Goal: Task Accomplishment & Management: Manage account settings

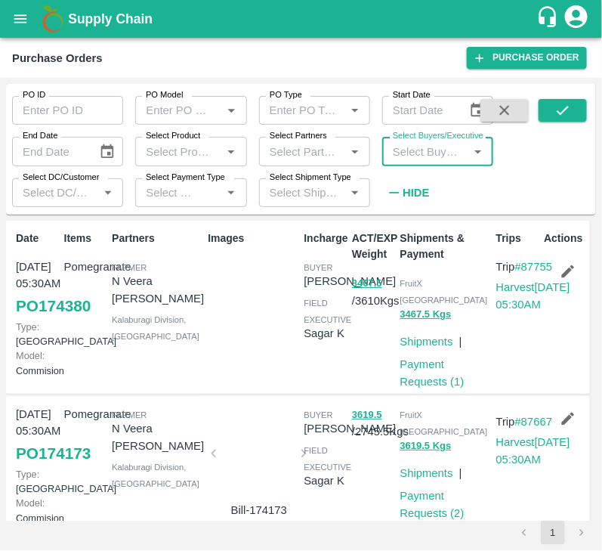
click at [405, 149] on input "Select Buyers/Executive" at bounding box center [425, 151] width 77 height 20
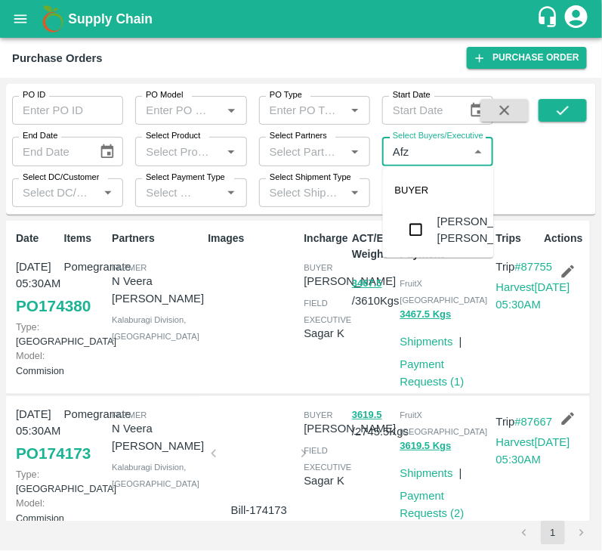
type input "Afza"
click at [413, 237] on input "checkbox" at bounding box center [416, 230] width 30 height 30
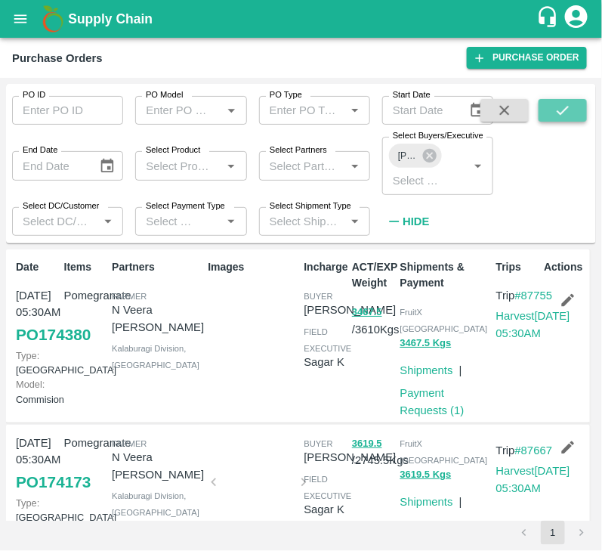
click at [563, 107] on icon "submit" at bounding box center [563, 110] width 17 height 17
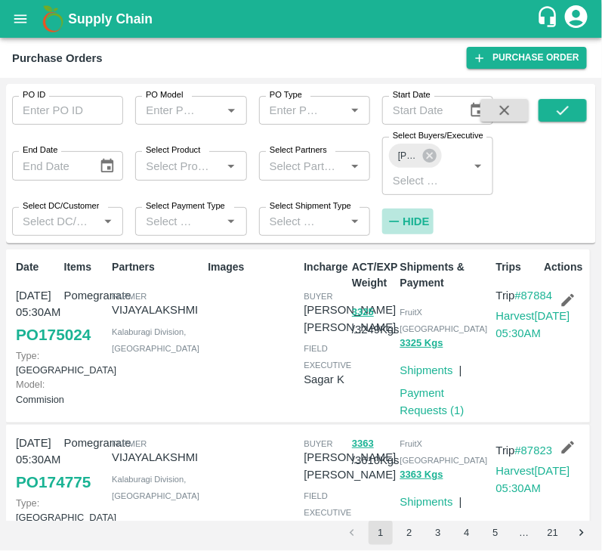
click at [419, 215] on strong "Hide" at bounding box center [416, 221] width 26 height 12
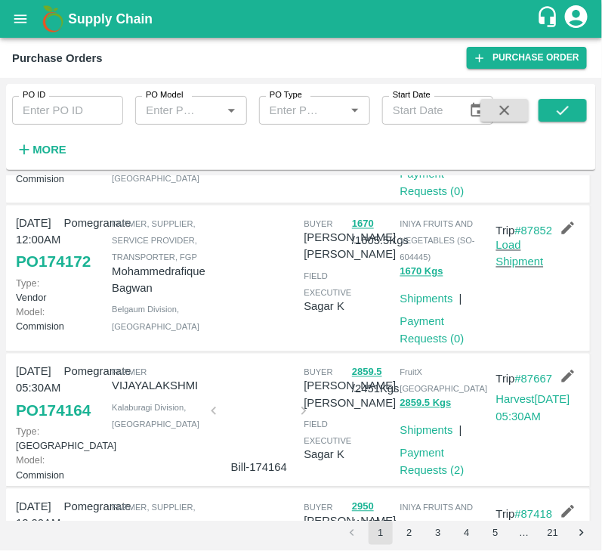
scroll to position [564, 0]
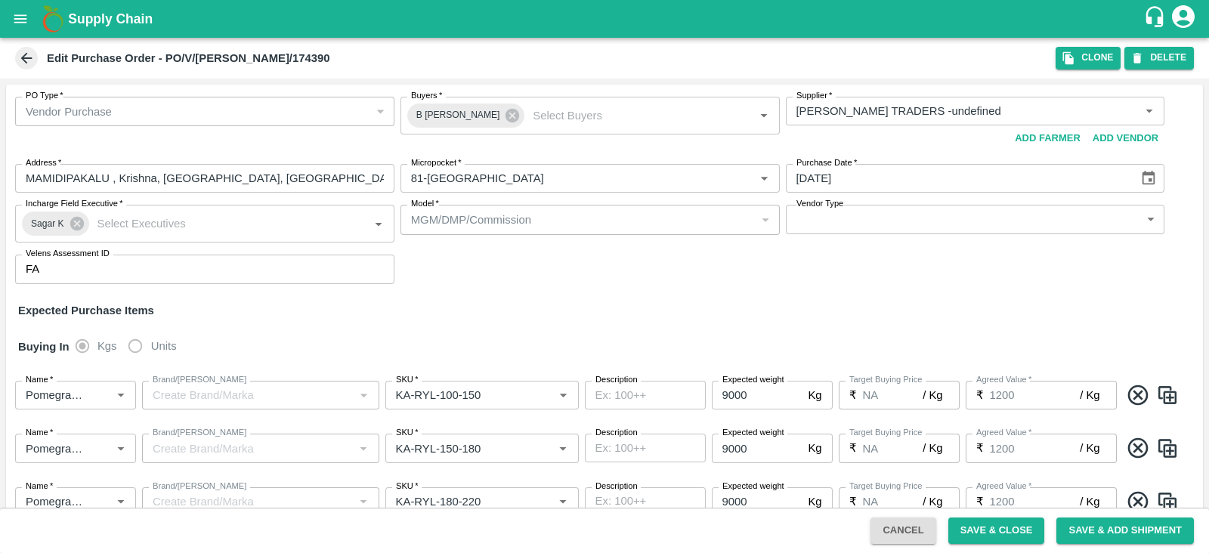
click at [25, 54] on icon at bounding box center [26, 58] width 11 height 11
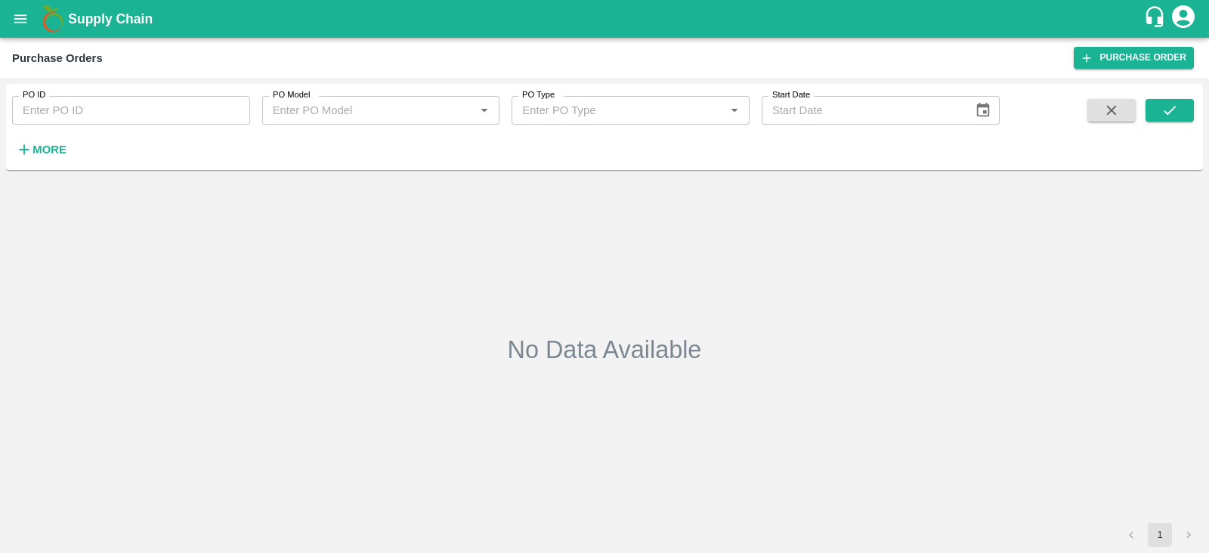
click at [28, 130] on div "More" at bounding box center [35, 144] width 70 height 38
click at [30, 145] on icon "button" at bounding box center [24, 149] width 17 height 17
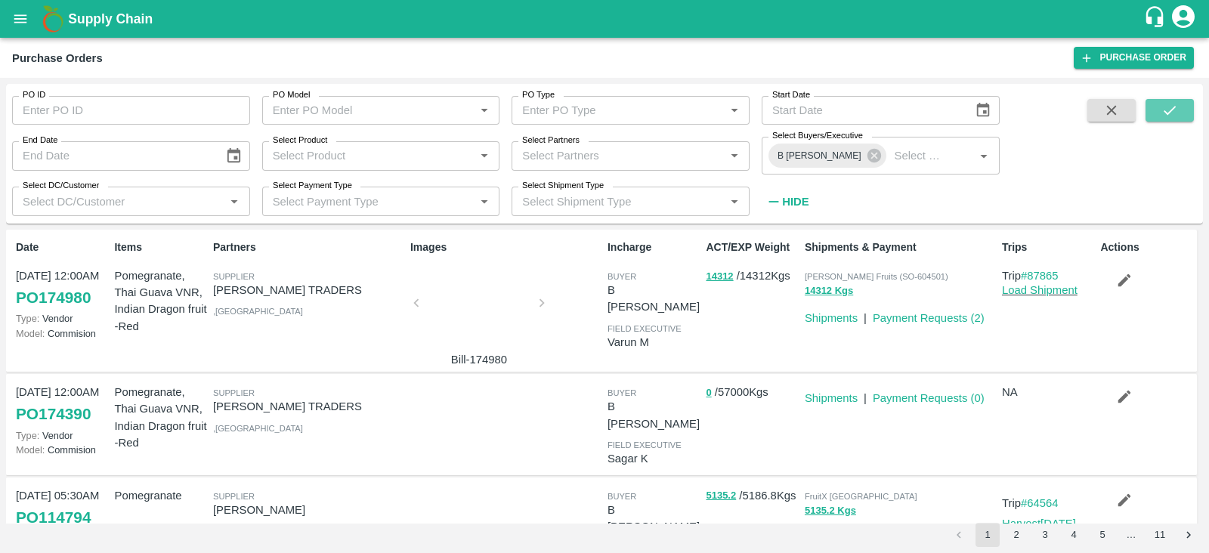
click at [1174, 122] on button "submit" at bounding box center [1170, 110] width 48 height 23
click at [1167, 112] on icon "submit" at bounding box center [1169, 110] width 17 height 17
click at [1113, 279] on button "button" at bounding box center [1124, 281] width 48 height 26
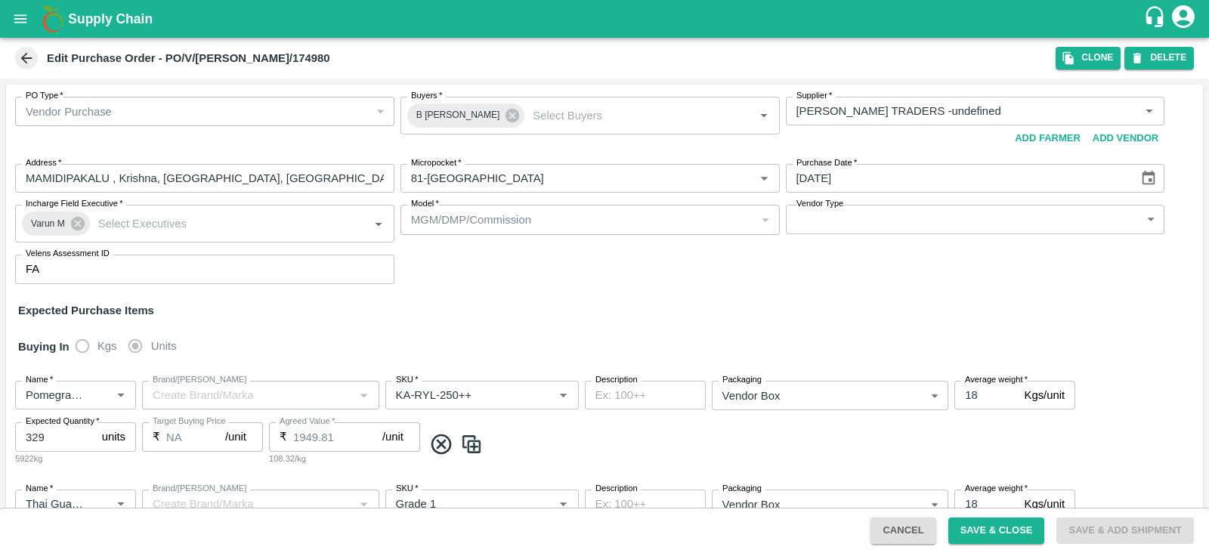
click at [26, 62] on icon at bounding box center [26, 58] width 11 height 11
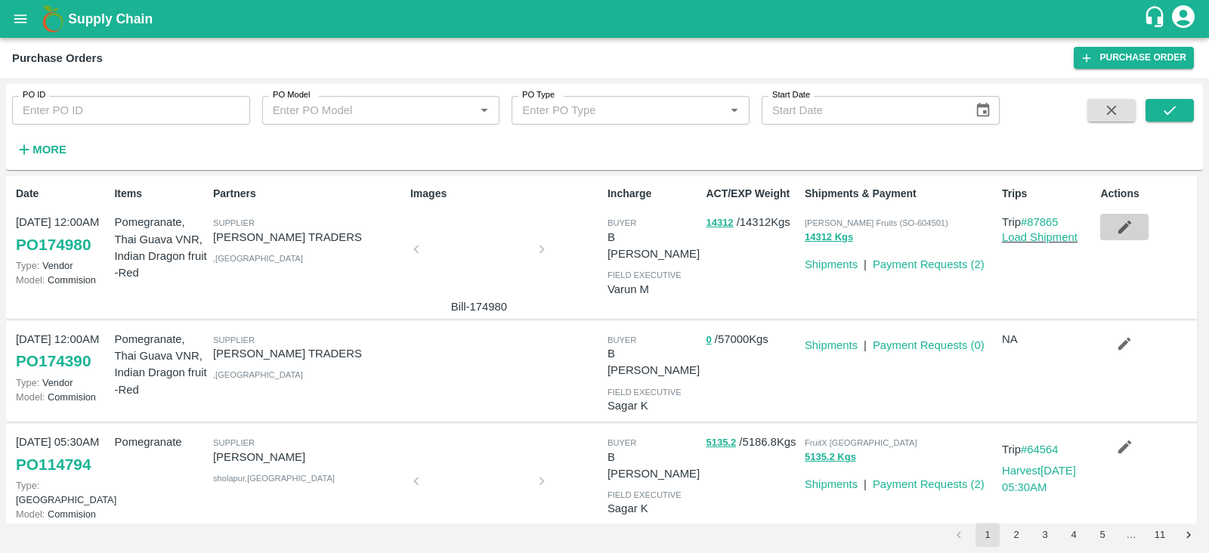
click at [1124, 224] on icon "button" at bounding box center [1124, 227] width 13 height 13
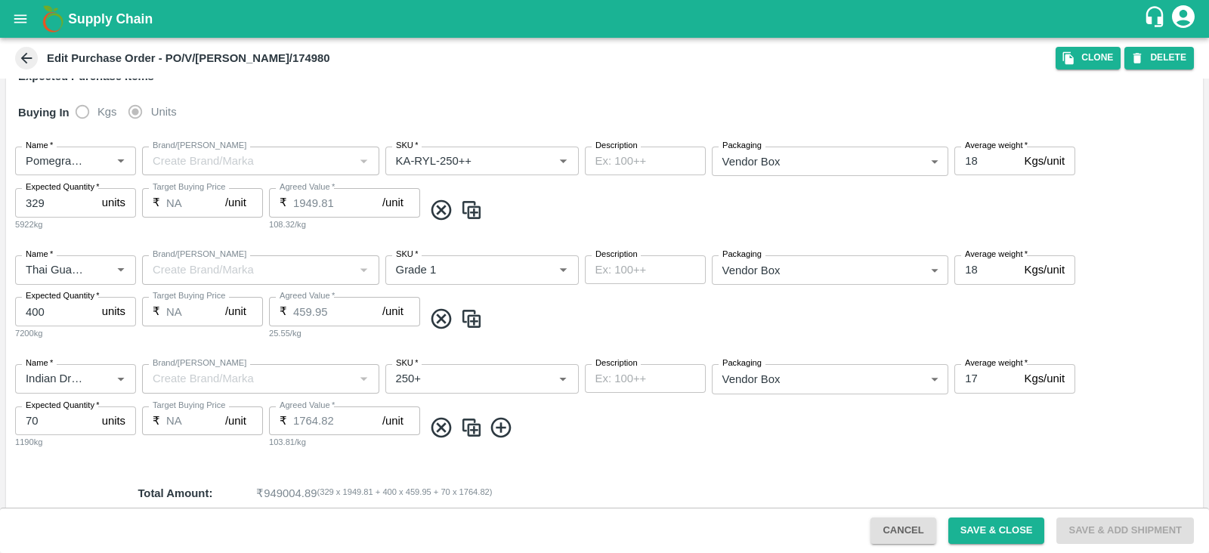
scroll to position [187, 0]
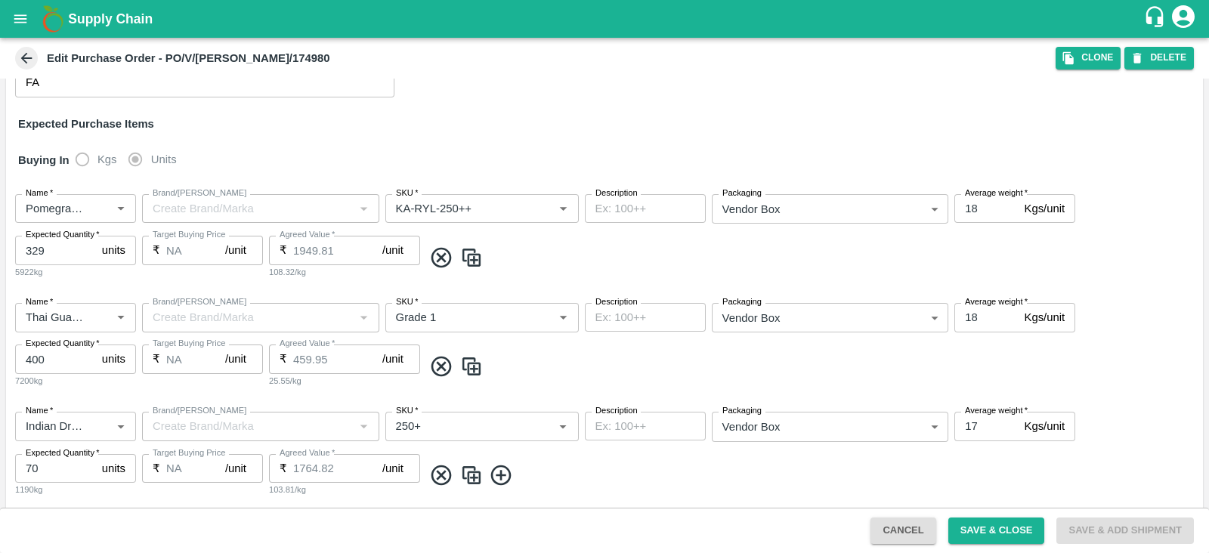
click at [29, 62] on icon at bounding box center [26, 58] width 17 height 17
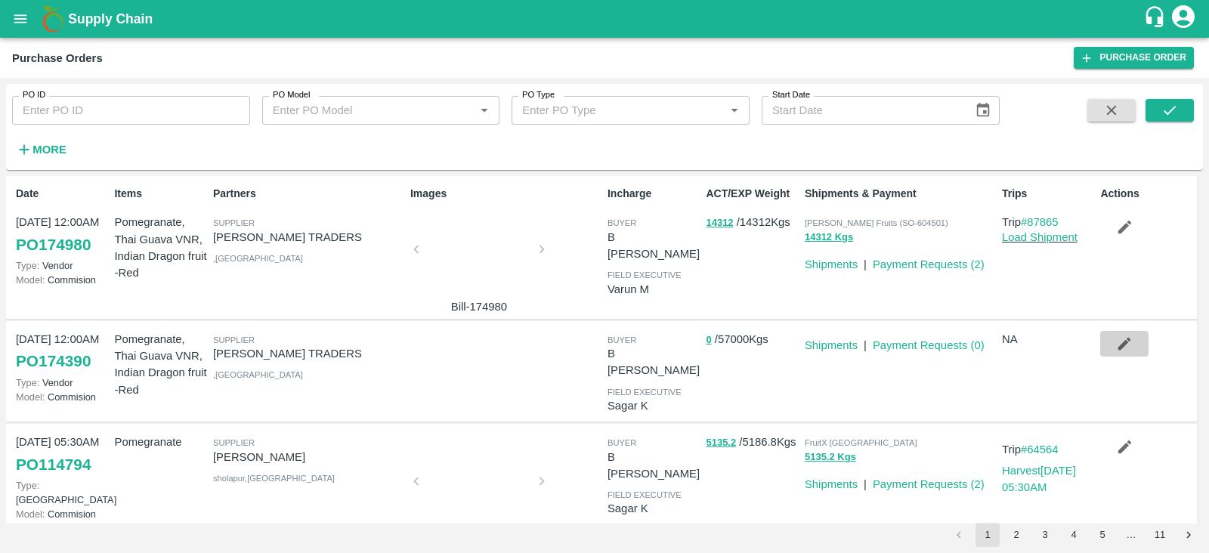
click at [1128, 342] on icon "button" at bounding box center [1124, 344] width 17 height 17
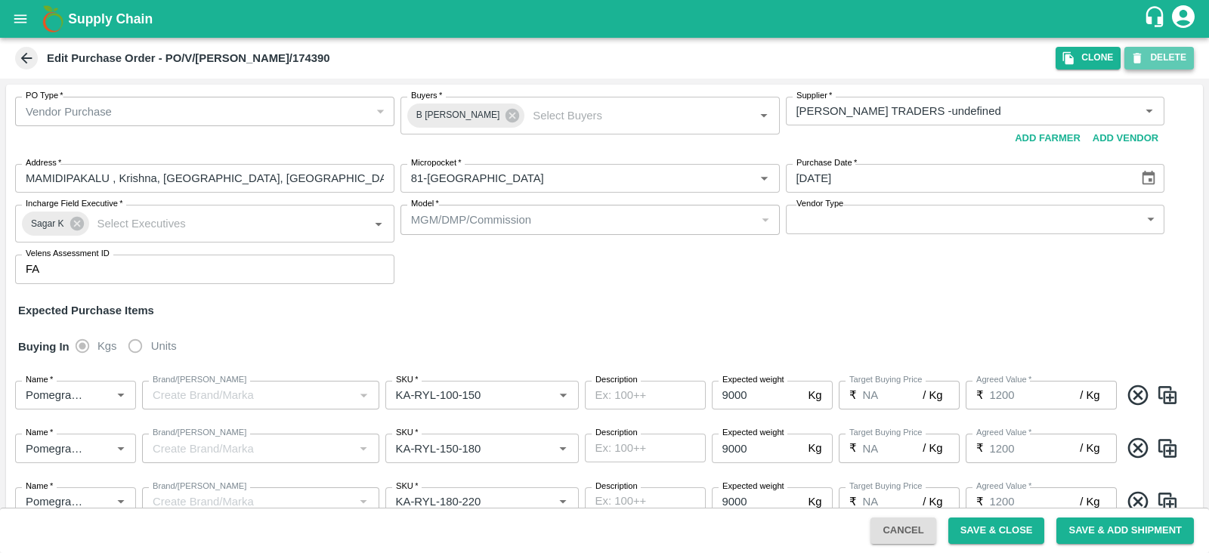
click at [1152, 61] on button "DELETE" at bounding box center [1159, 58] width 70 height 22
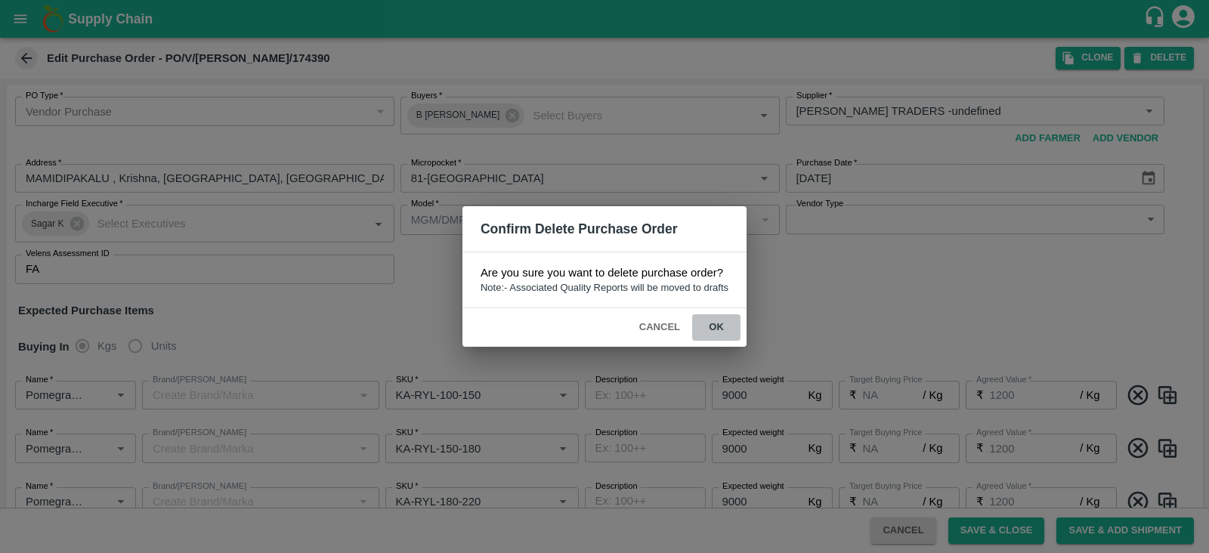
click at [709, 324] on button "ok" at bounding box center [716, 327] width 48 height 26
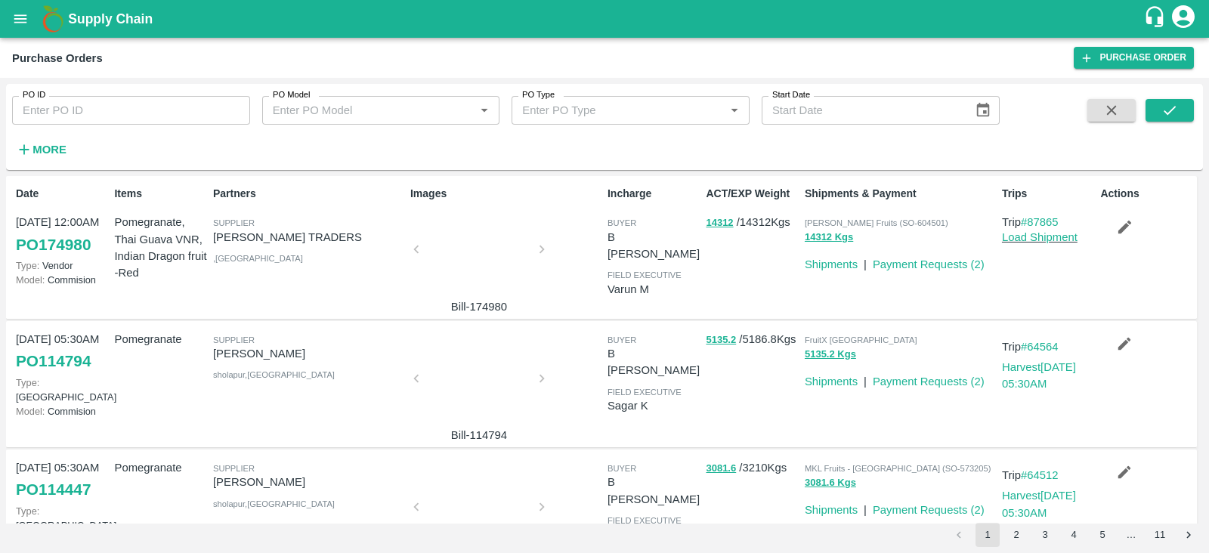
click at [457, 252] on div at bounding box center [478, 254] width 113 height 80
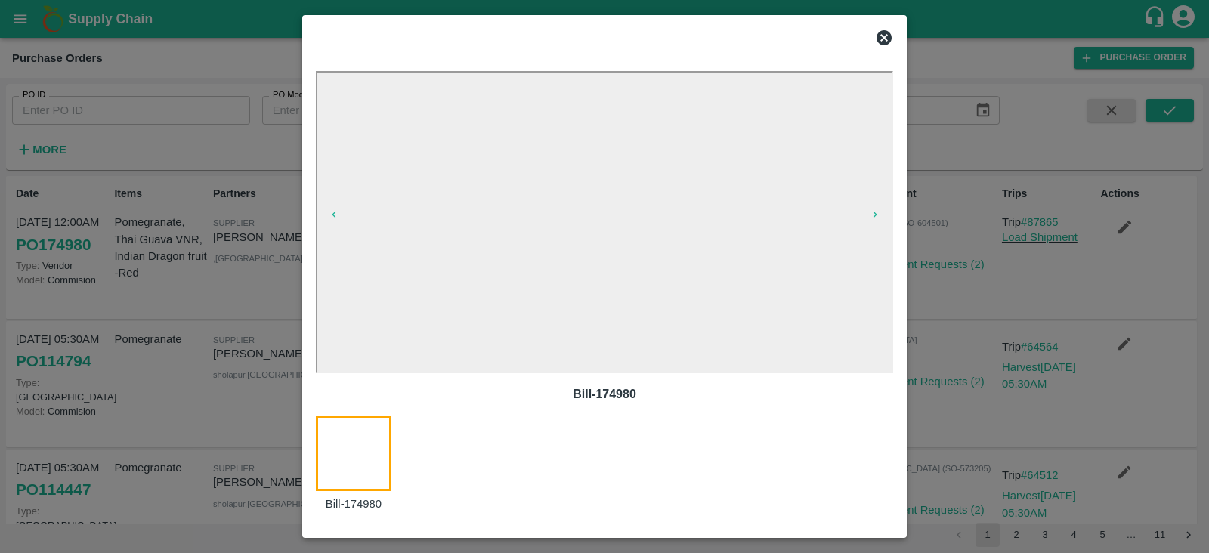
click at [880, 36] on icon at bounding box center [884, 37] width 15 height 15
